Goal: Use online tool/utility: Utilize a website feature to perform a specific function

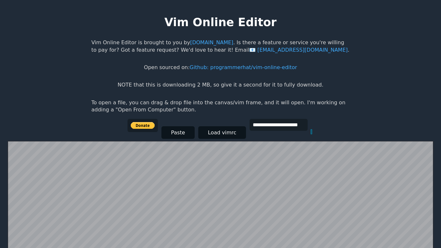
scroll to position [126, 0]
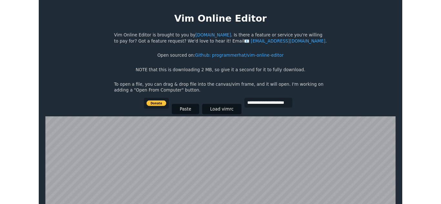
scroll to position [126, 0]
